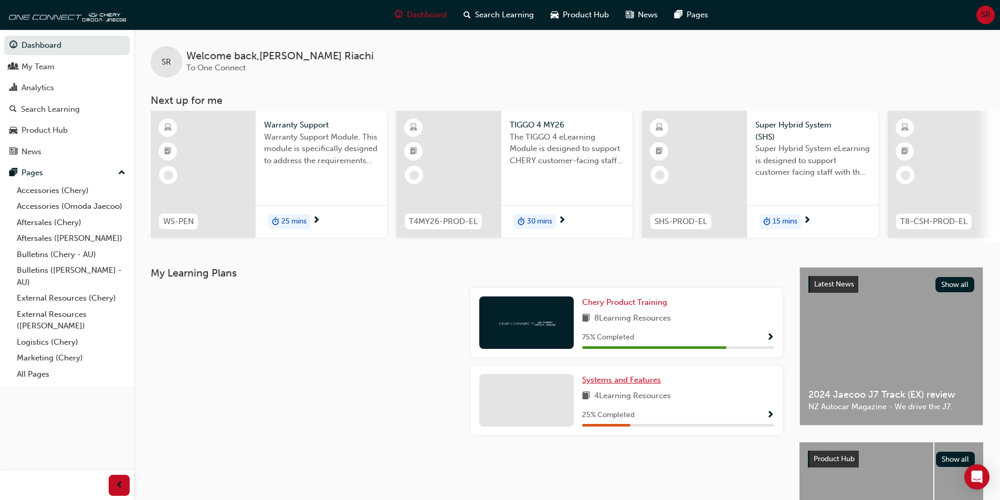
click at [626, 385] on span "Systems and Features" at bounding box center [621, 379] width 79 height 9
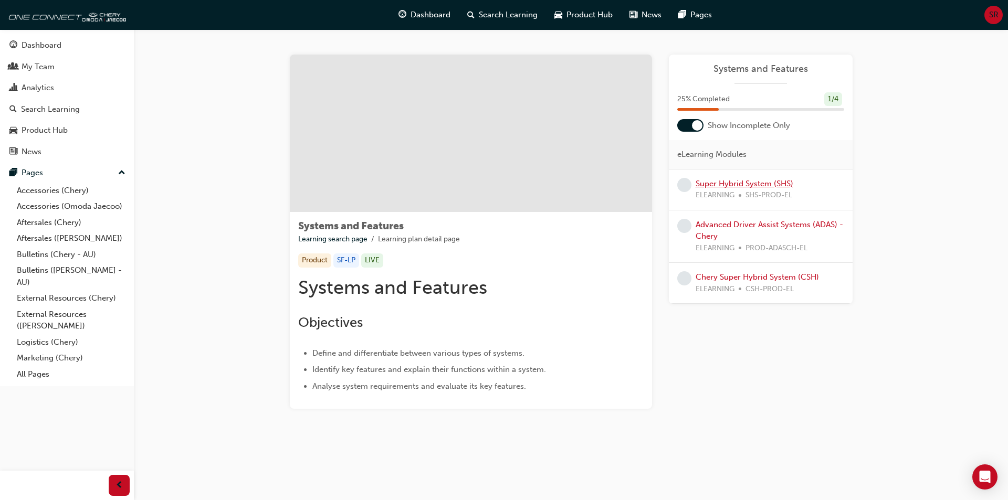
click at [746, 184] on link "Super Hybrid System (SHS)" at bounding box center [744, 183] width 98 height 9
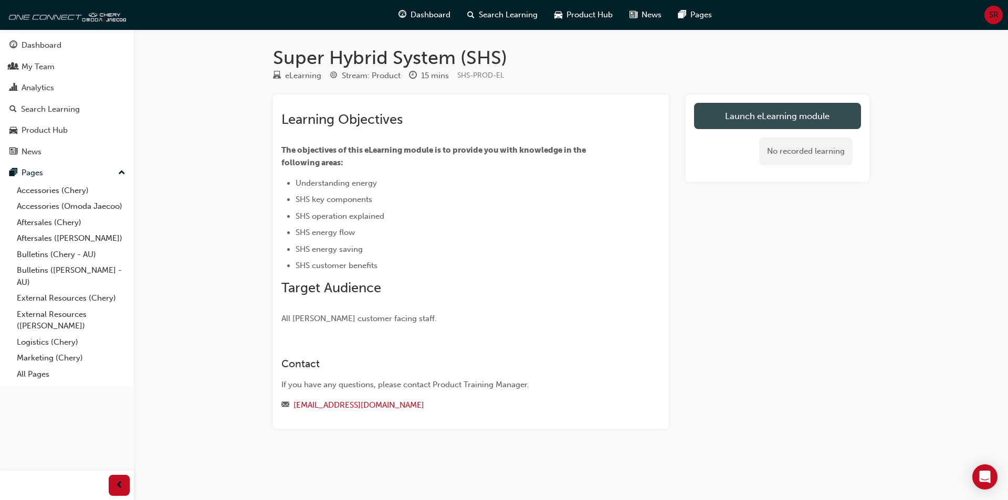
click at [746, 119] on link "Launch eLearning module" at bounding box center [777, 116] width 167 height 26
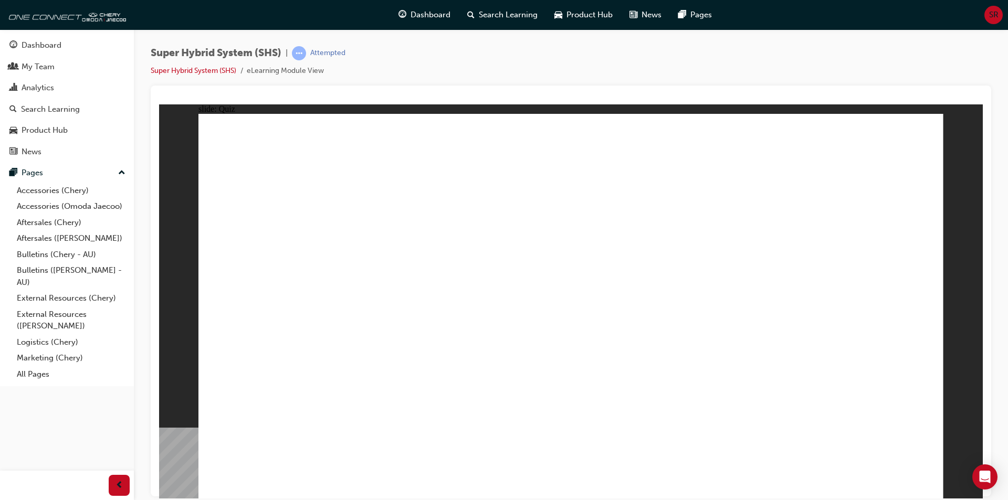
radio input "true"
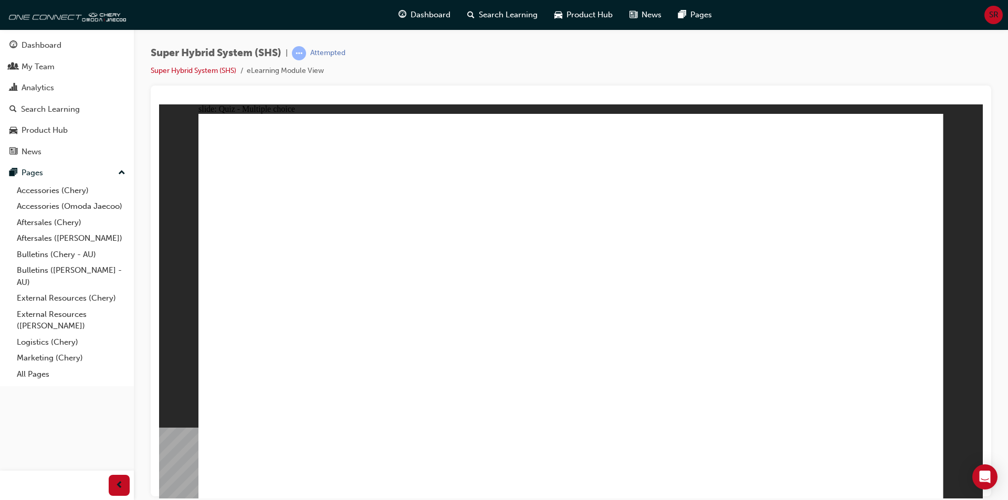
radio input "true"
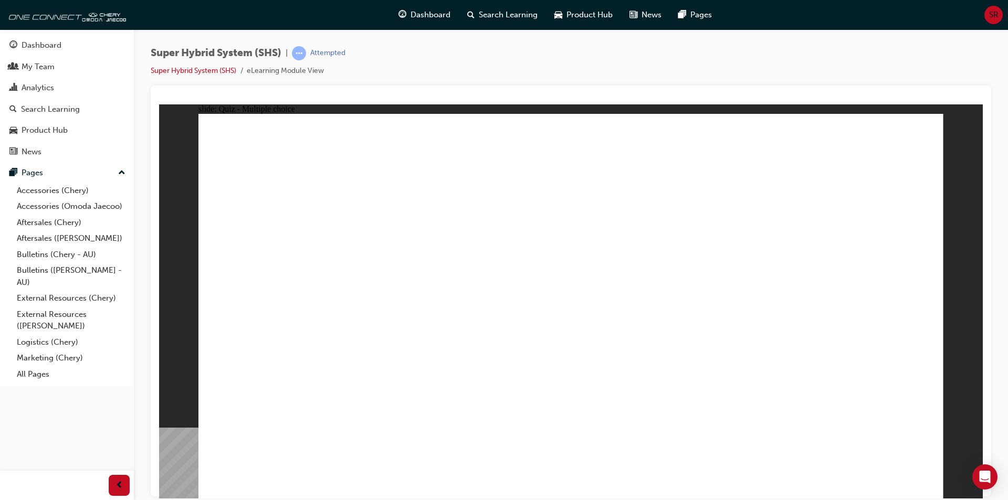
radio input "true"
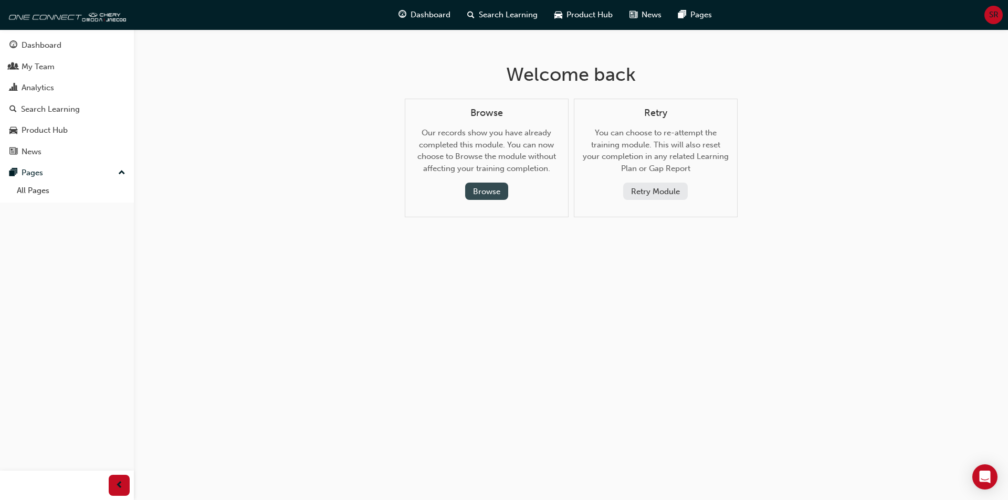
click at [478, 187] on button "Browse" at bounding box center [486, 191] width 43 height 17
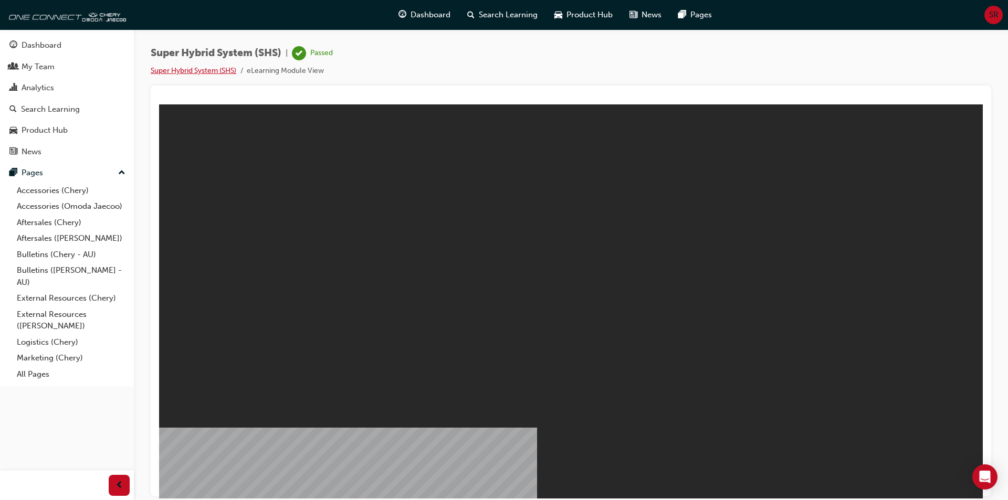
click at [193, 69] on link "Super Hybrid System (SHS)" at bounding box center [194, 70] width 86 height 9
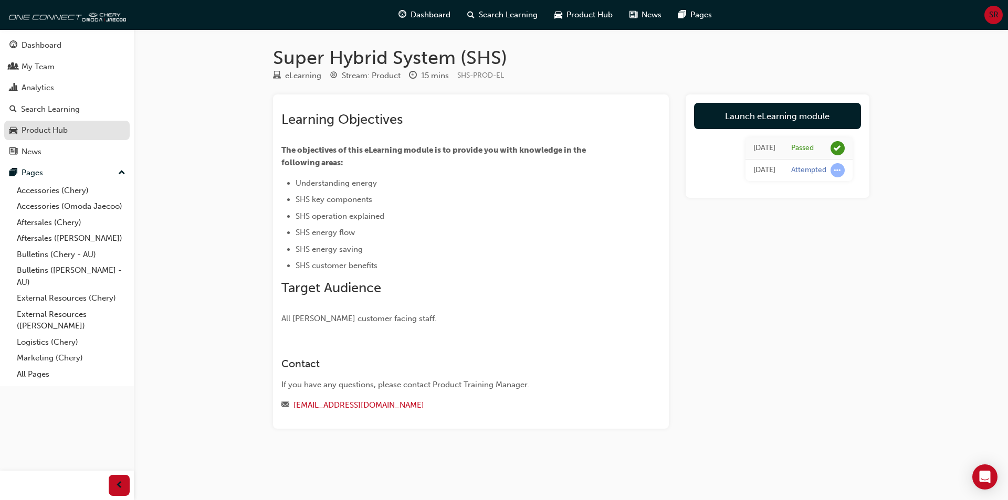
click at [46, 128] on div "Product Hub" at bounding box center [45, 130] width 46 height 12
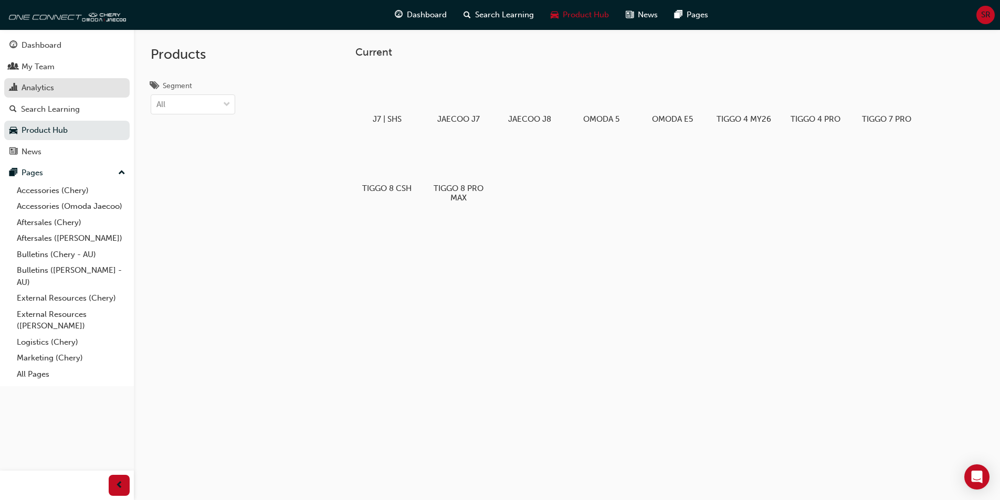
click at [29, 85] on div "Analytics" at bounding box center [38, 88] width 33 height 12
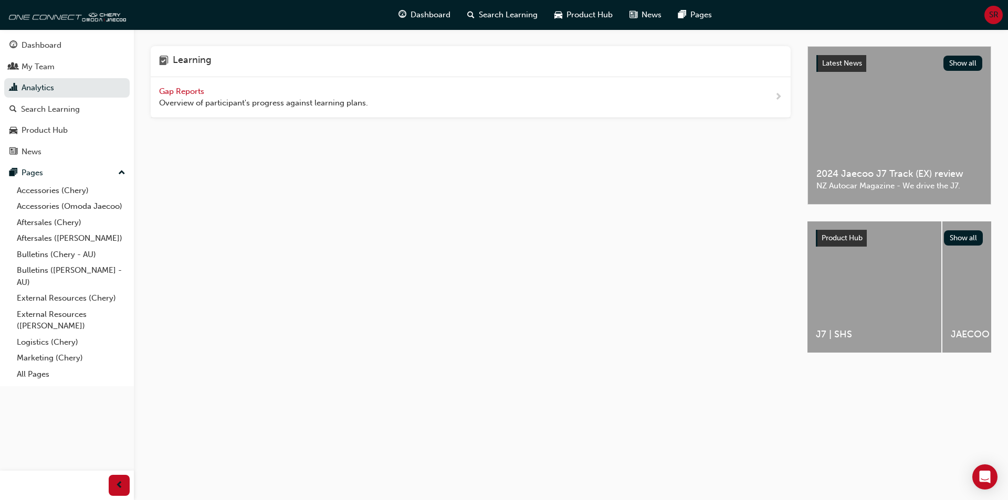
click at [183, 90] on span "Gap Reports" at bounding box center [182, 91] width 47 height 9
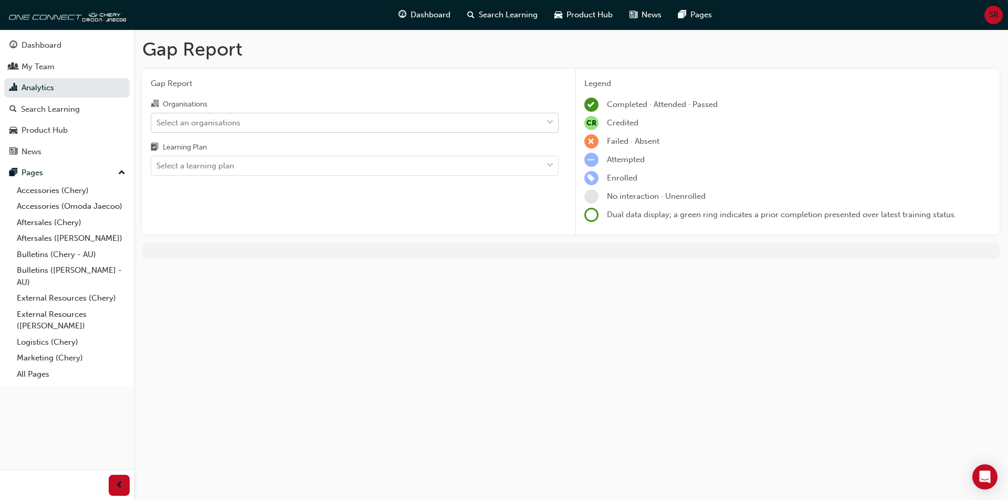
click at [552, 121] on span "down-icon" at bounding box center [549, 123] width 7 height 14
click at [157, 121] on input "Organisations Select an organisations" at bounding box center [156, 122] width 1 height 9
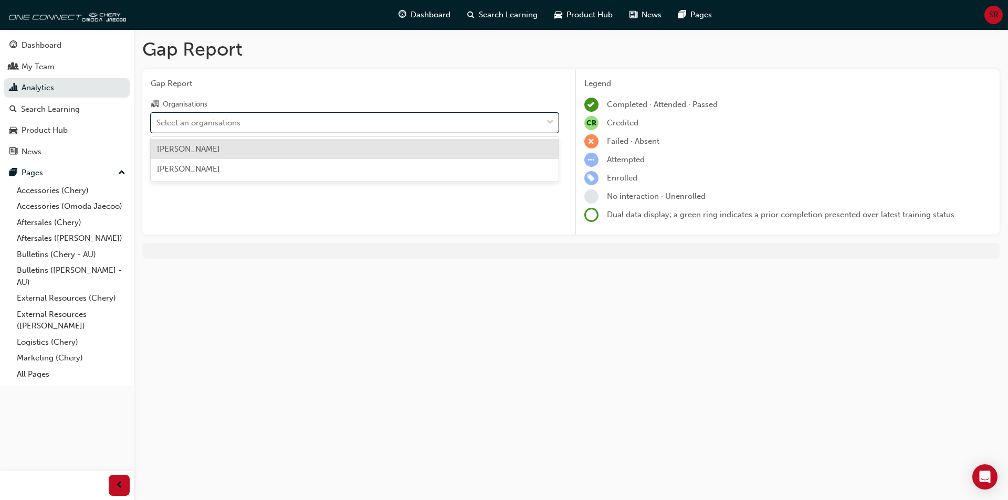
click at [220, 147] on div "Chery Bunbury" at bounding box center [355, 149] width 408 height 20
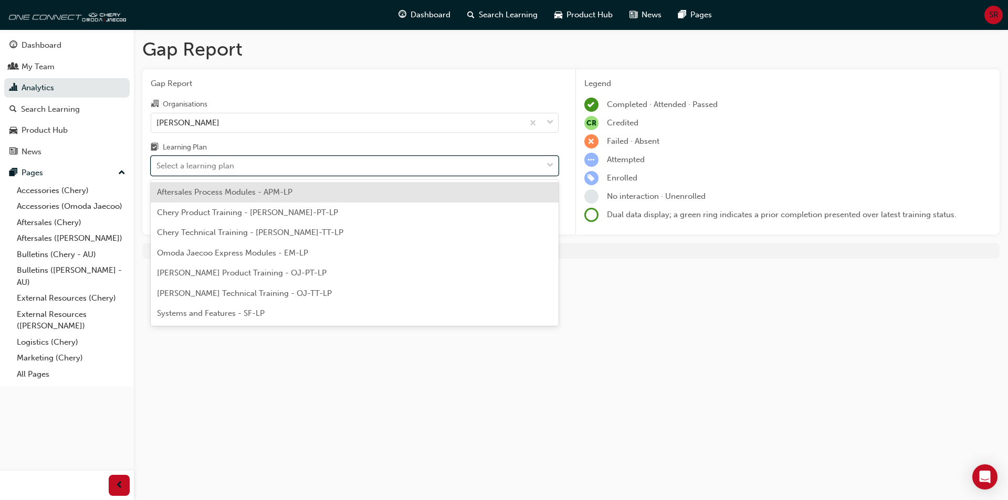
click at [551, 167] on span "down-icon" at bounding box center [549, 166] width 7 height 14
click at [157, 167] on input "Learning Plan option Aftersales Process Modules - APM-LP focused, 1 of 7. 7 res…" at bounding box center [156, 165] width 1 height 9
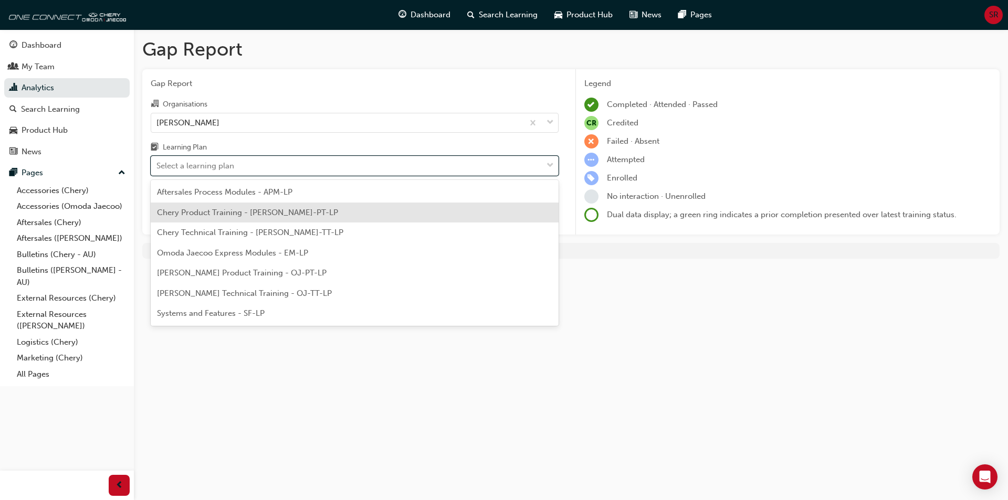
click at [224, 213] on span "Chery Product Training - CHAU-PT-LP" at bounding box center [247, 212] width 181 height 9
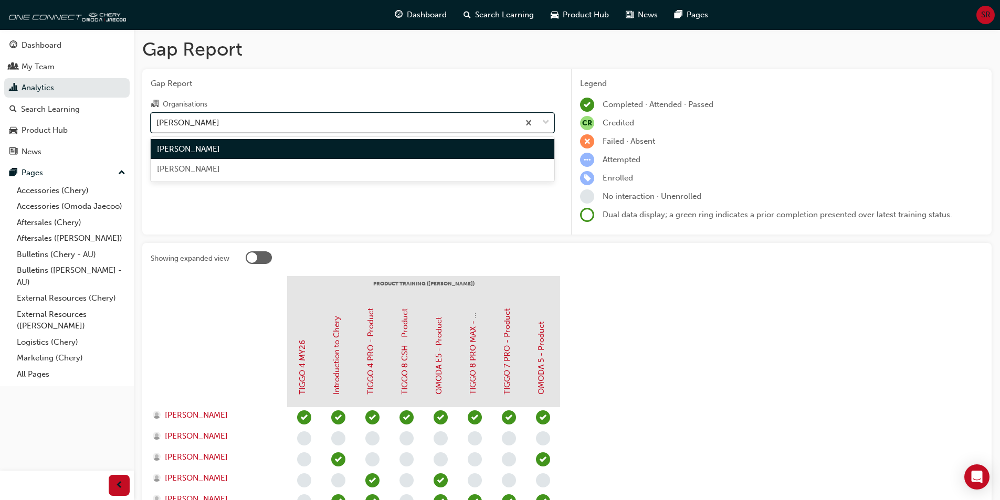
click at [548, 122] on span "down-icon" at bounding box center [545, 123] width 7 height 14
click at [157, 122] on input "Organisations option Chery Bunbury, selected. option Chery Bunbury focused, 1 o…" at bounding box center [156, 122] width 1 height 9
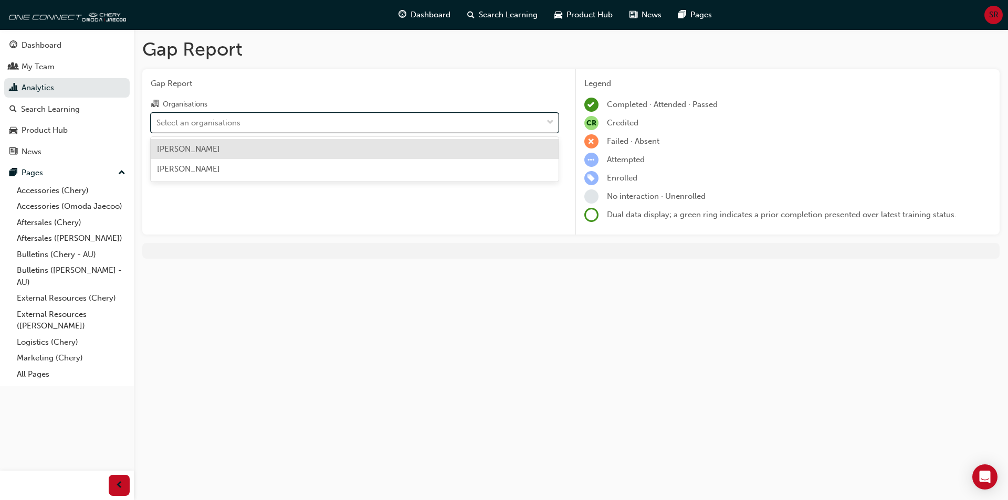
click at [551, 121] on span "down-icon" at bounding box center [549, 123] width 7 height 14
click at [157, 121] on input "Organisations option Chery Bunbury, selected. option Chery Bunbury focused, 1 o…" at bounding box center [156, 122] width 1 height 9
click at [227, 169] on div "Jaecoo Bunbury" at bounding box center [355, 169] width 408 height 20
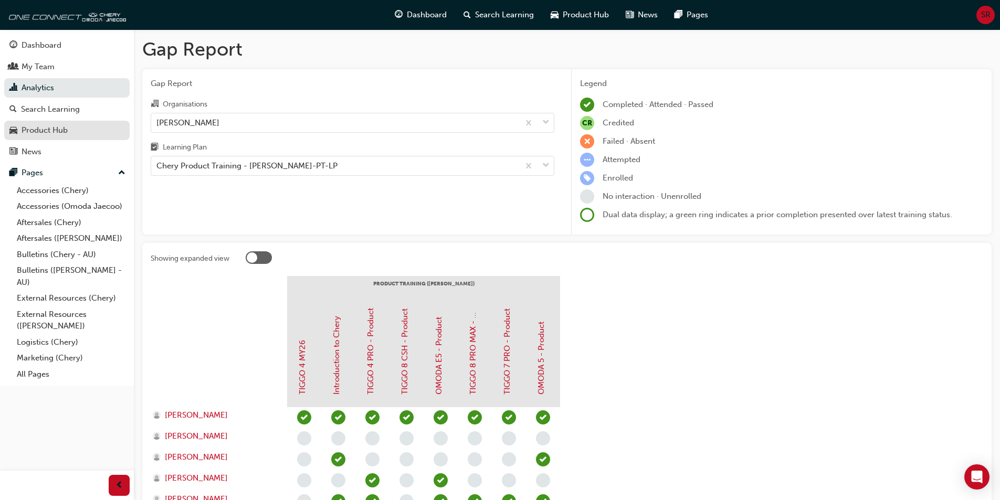
click at [42, 129] on div "Product Hub" at bounding box center [45, 130] width 46 height 12
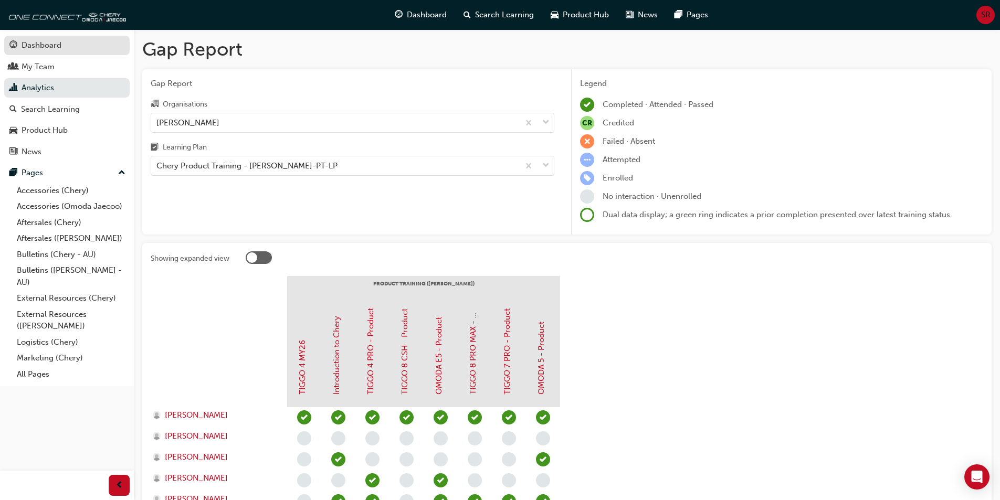
click at [37, 45] on div "Dashboard" at bounding box center [42, 45] width 40 height 12
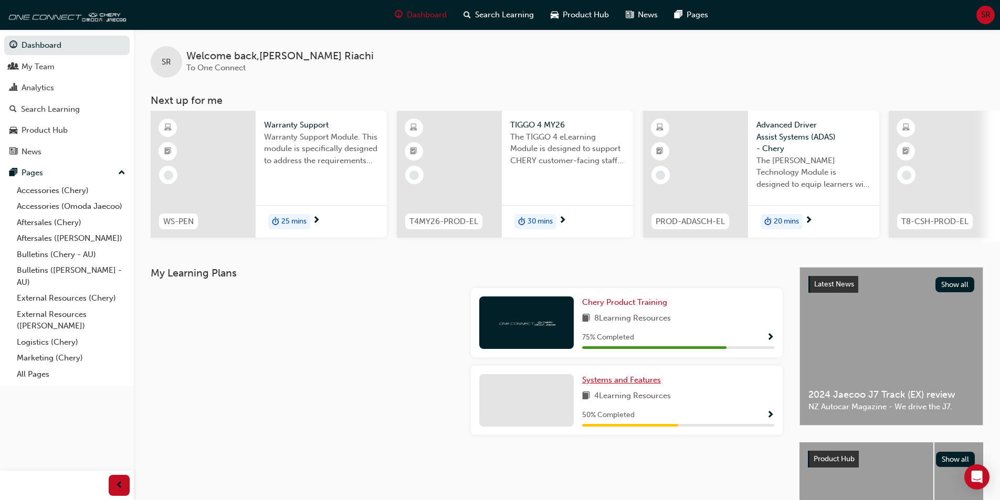
click at [628, 383] on span "Systems and Features" at bounding box center [621, 379] width 79 height 9
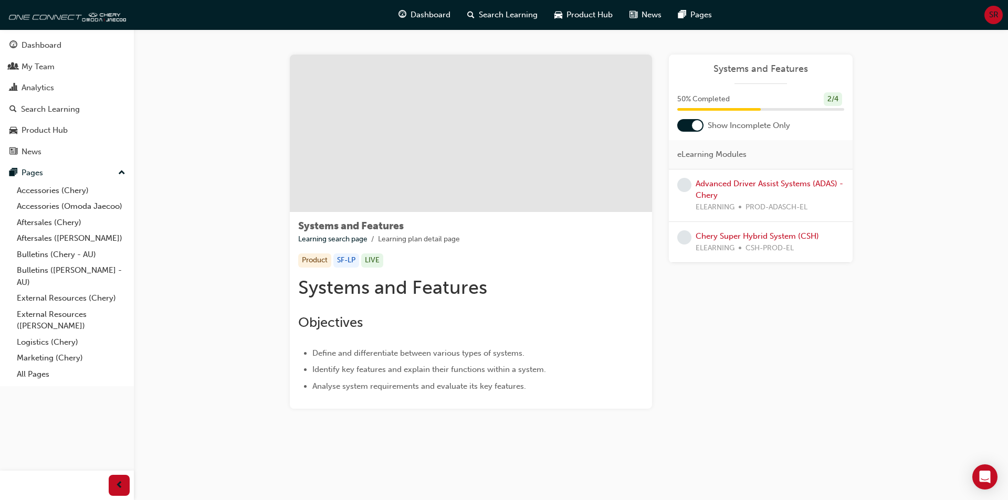
click at [993, 13] on span "SR" at bounding box center [993, 15] width 9 height 12
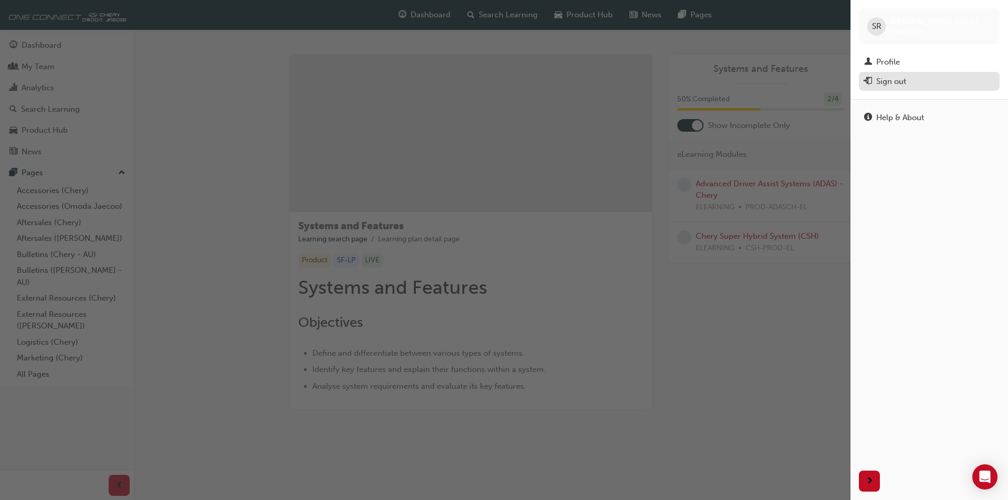
click at [894, 81] on div "Sign out" at bounding box center [891, 82] width 30 height 12
